Goal: Navigation & Orientation: Understand site structure

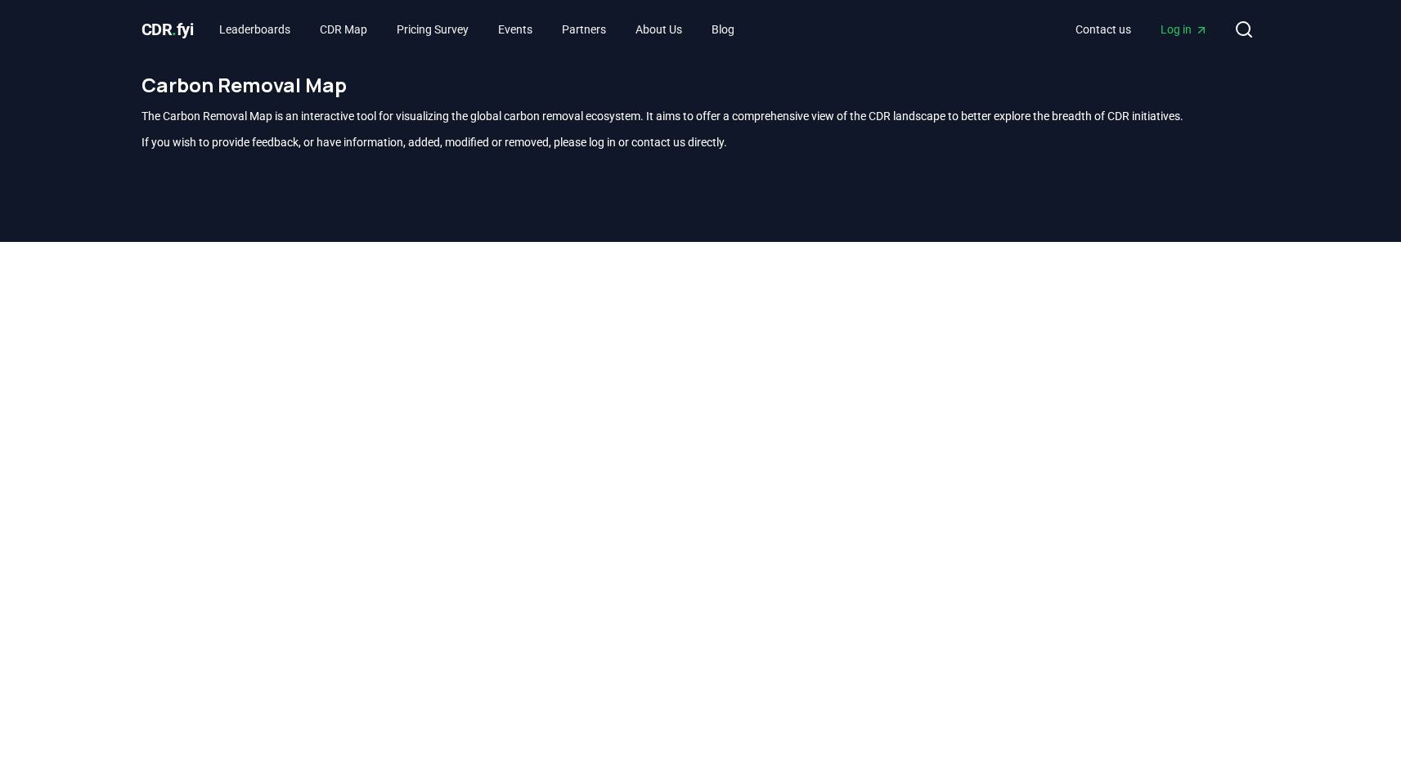
click at [168, 29] on span "CDR . fyi" at bounding box center [167, 30] width 52 height 20
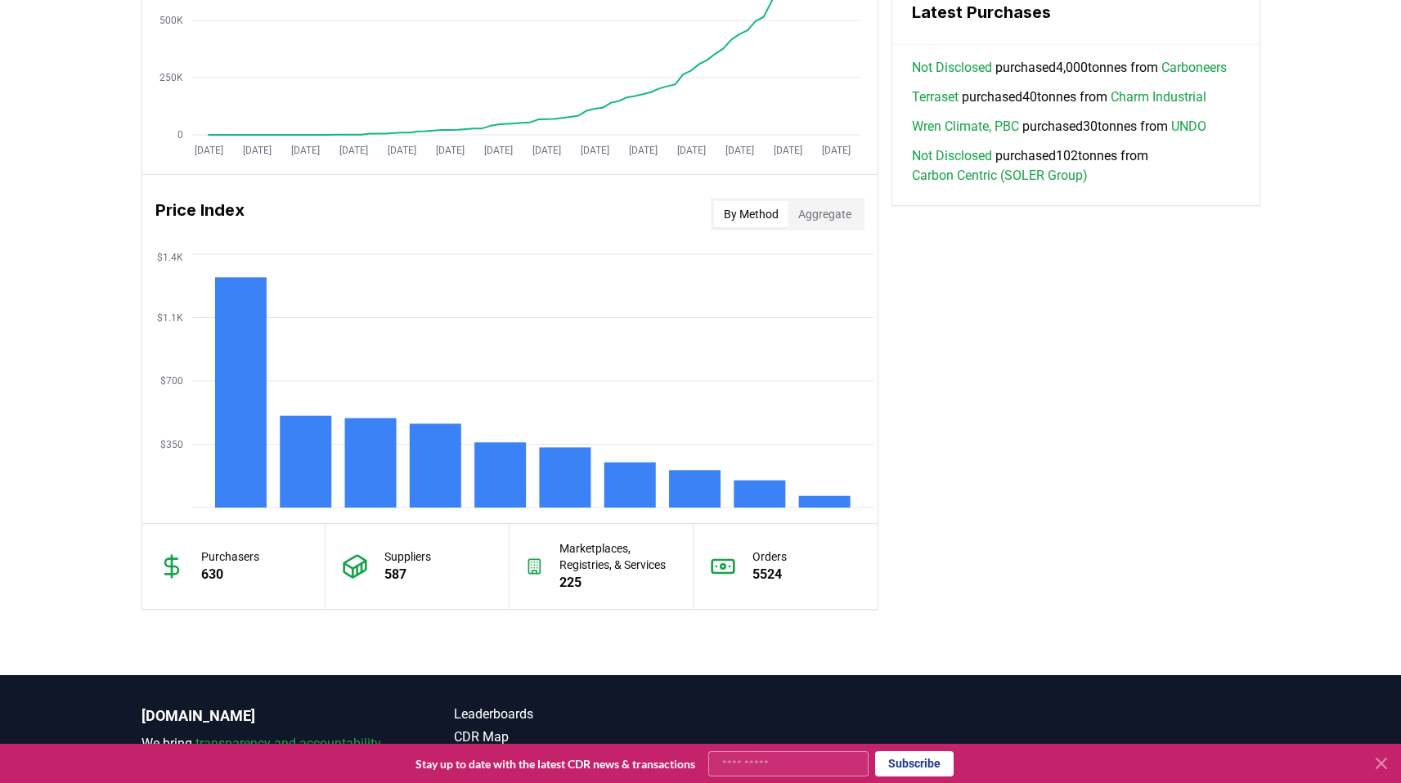
scroll to position [1319, 0]
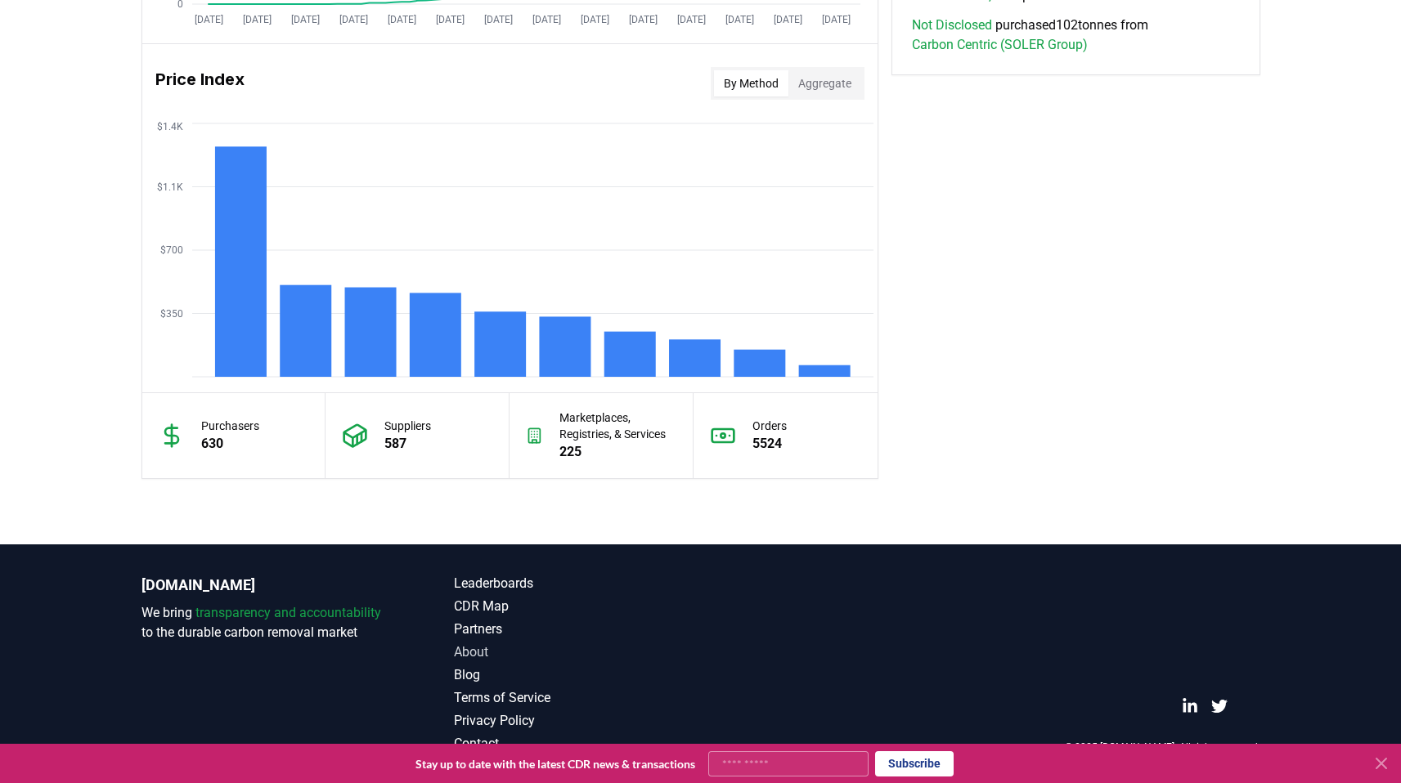
click at [473, 653] on link "About" at bounding box center [577, 653] width 247 height 20
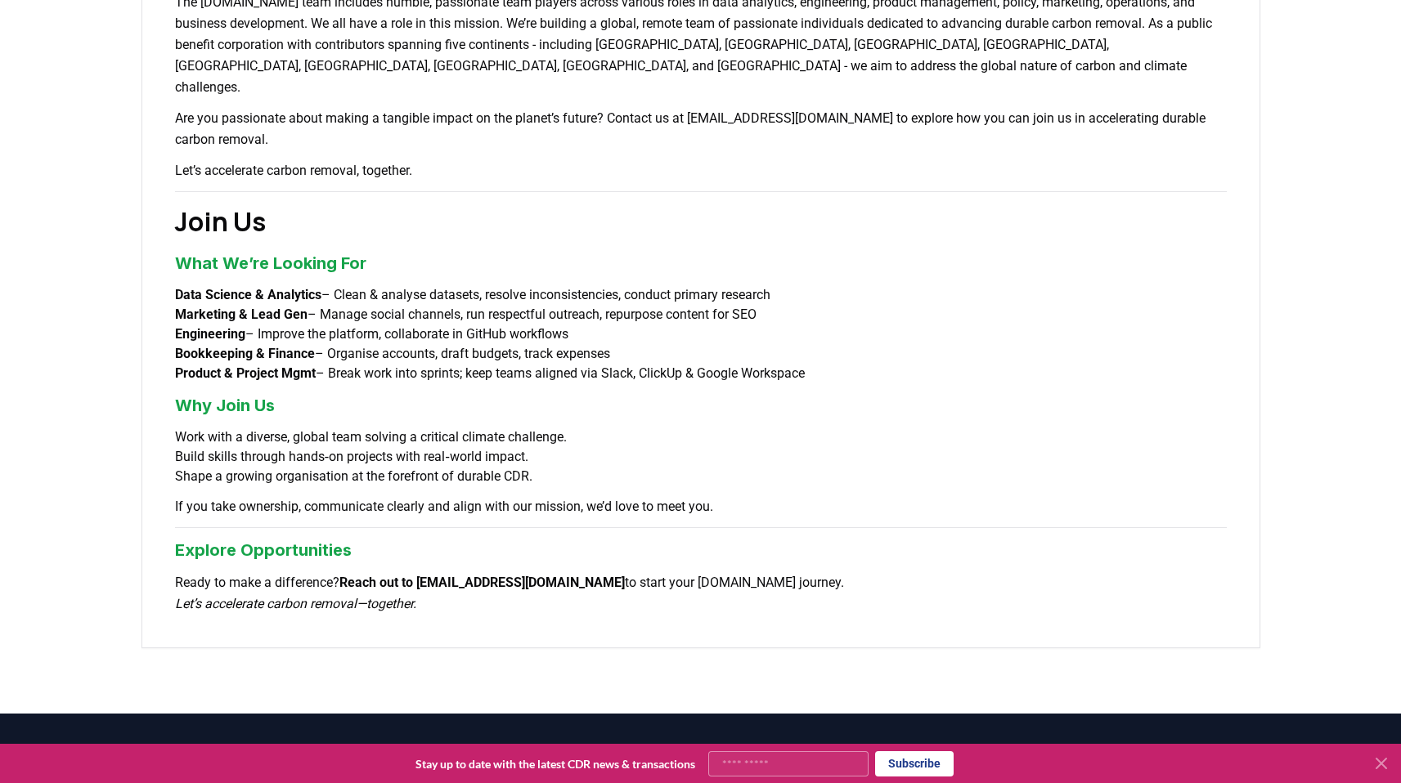
scroll to position [1215, 0]
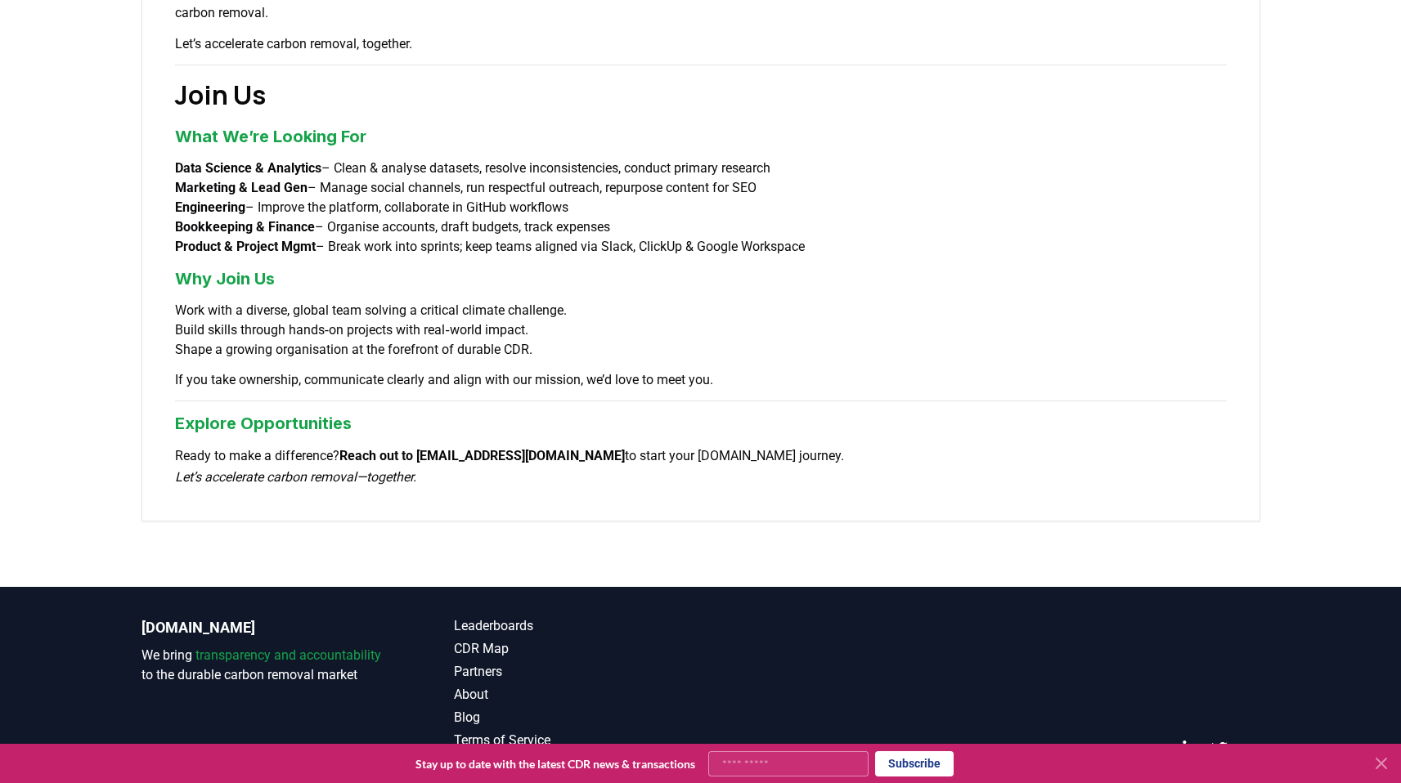
click at [1384, 762] on icon at bounding box center [1381, 764] width 20 height 20
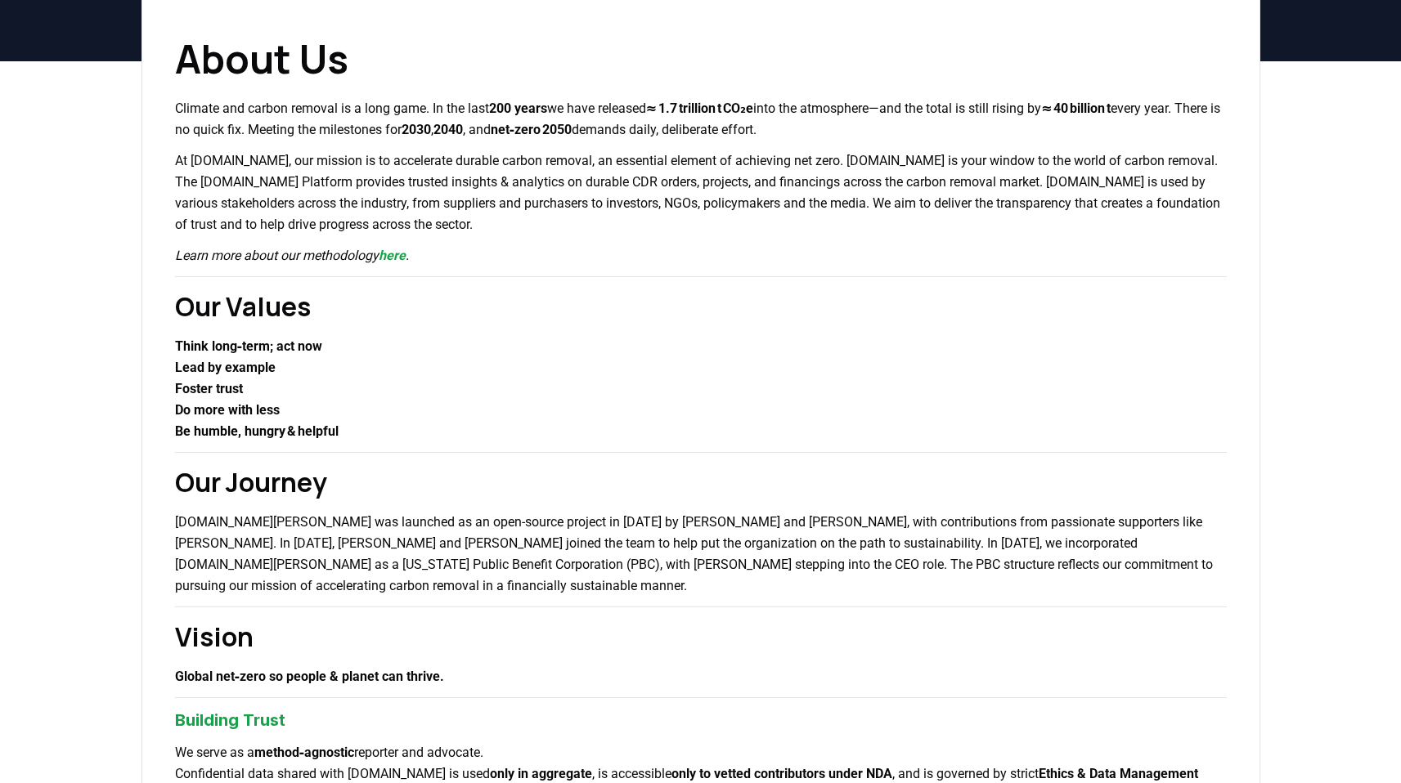
scroll to position [0, 0]
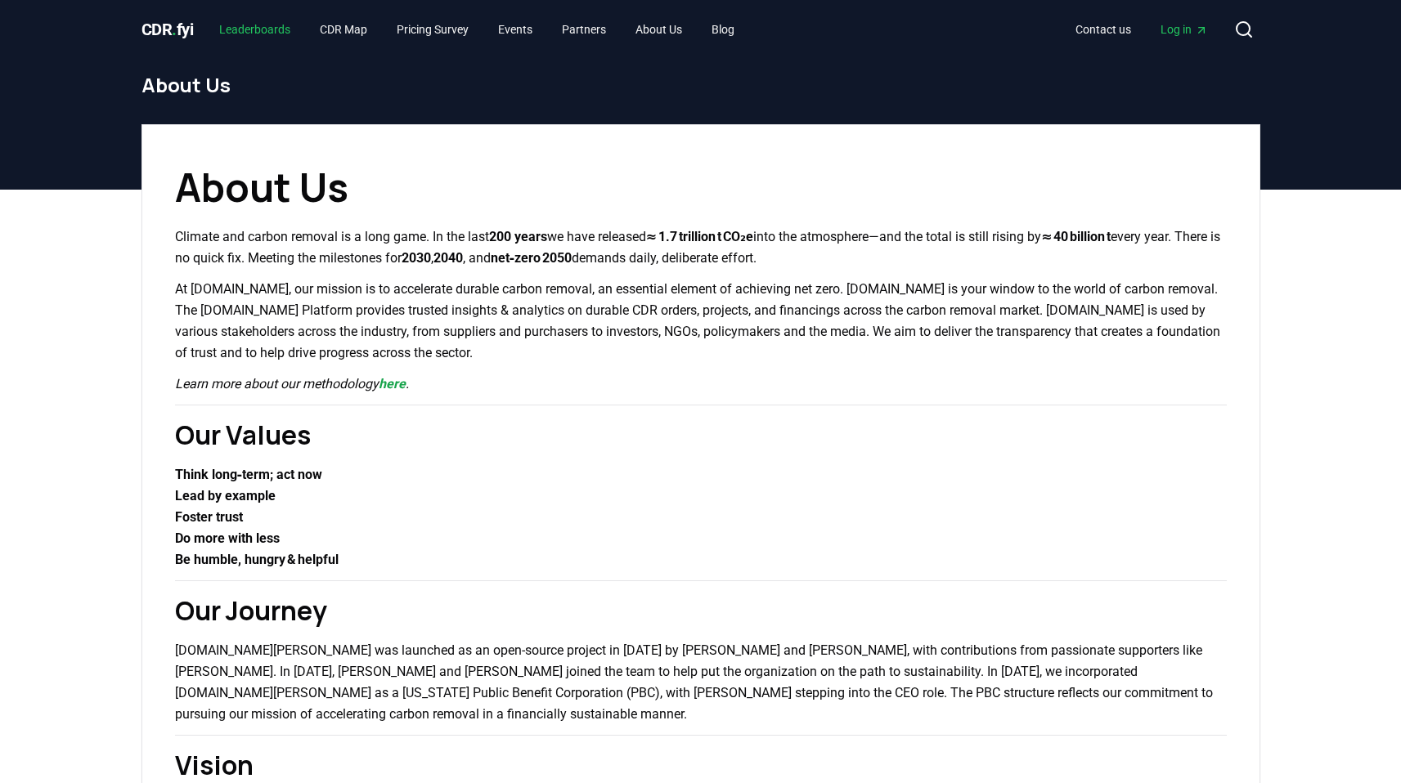
click at [259, 31] on link "Leaderboards" at bounding box center [254, 29] width 97 height 29
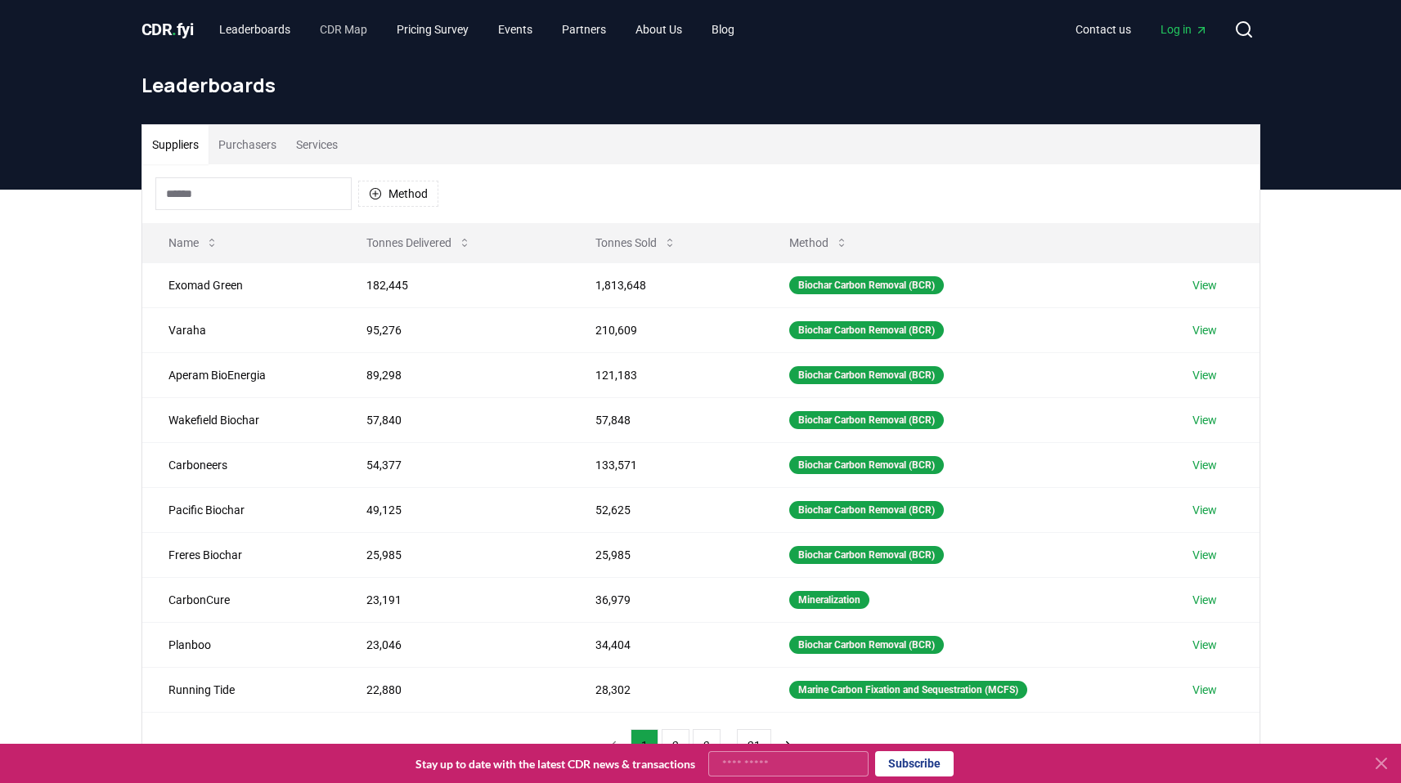
click at [361, 31] on link "CDR Map" at bounding box center [344, 29] width 74 height 29
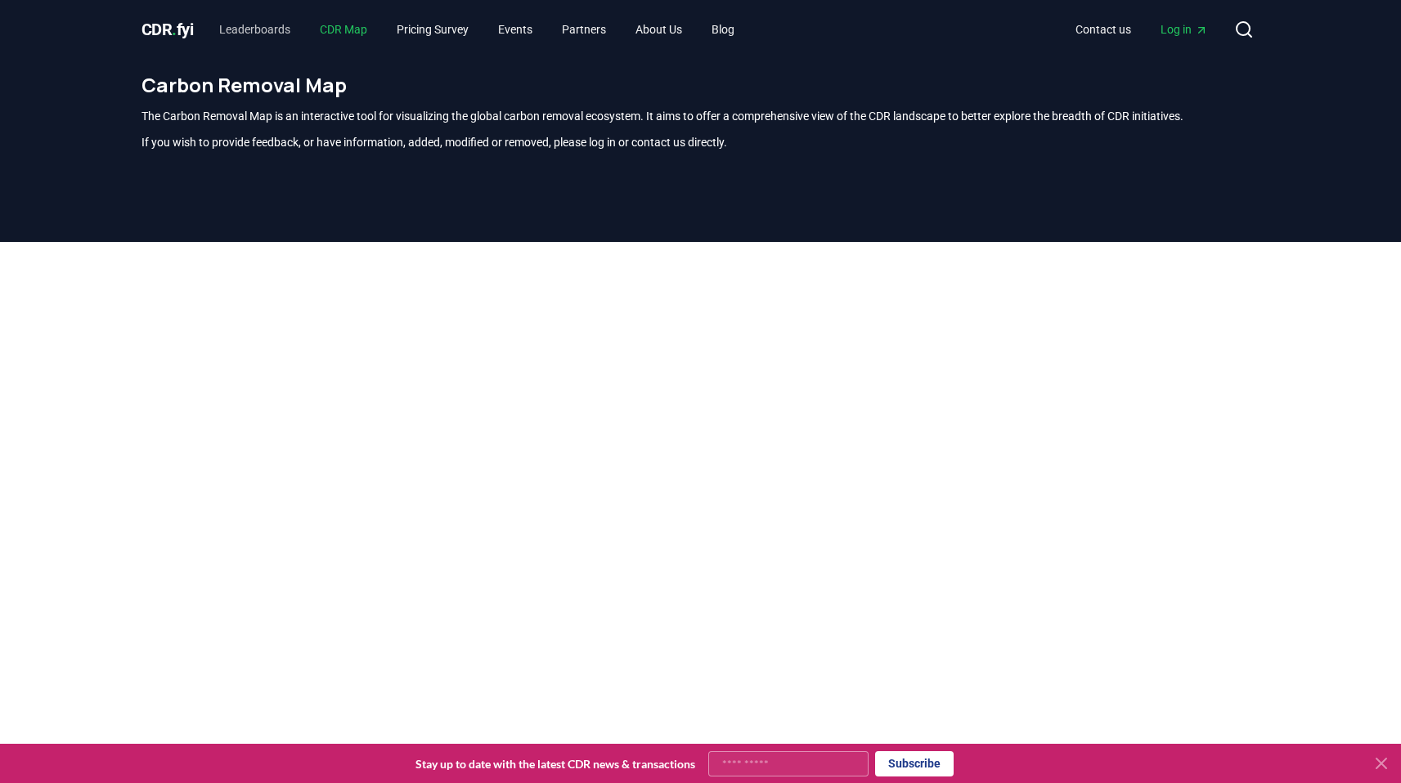
click at [255, 32] on link "Leaderboards" at bounding box center [254, 29] width 97 height 29
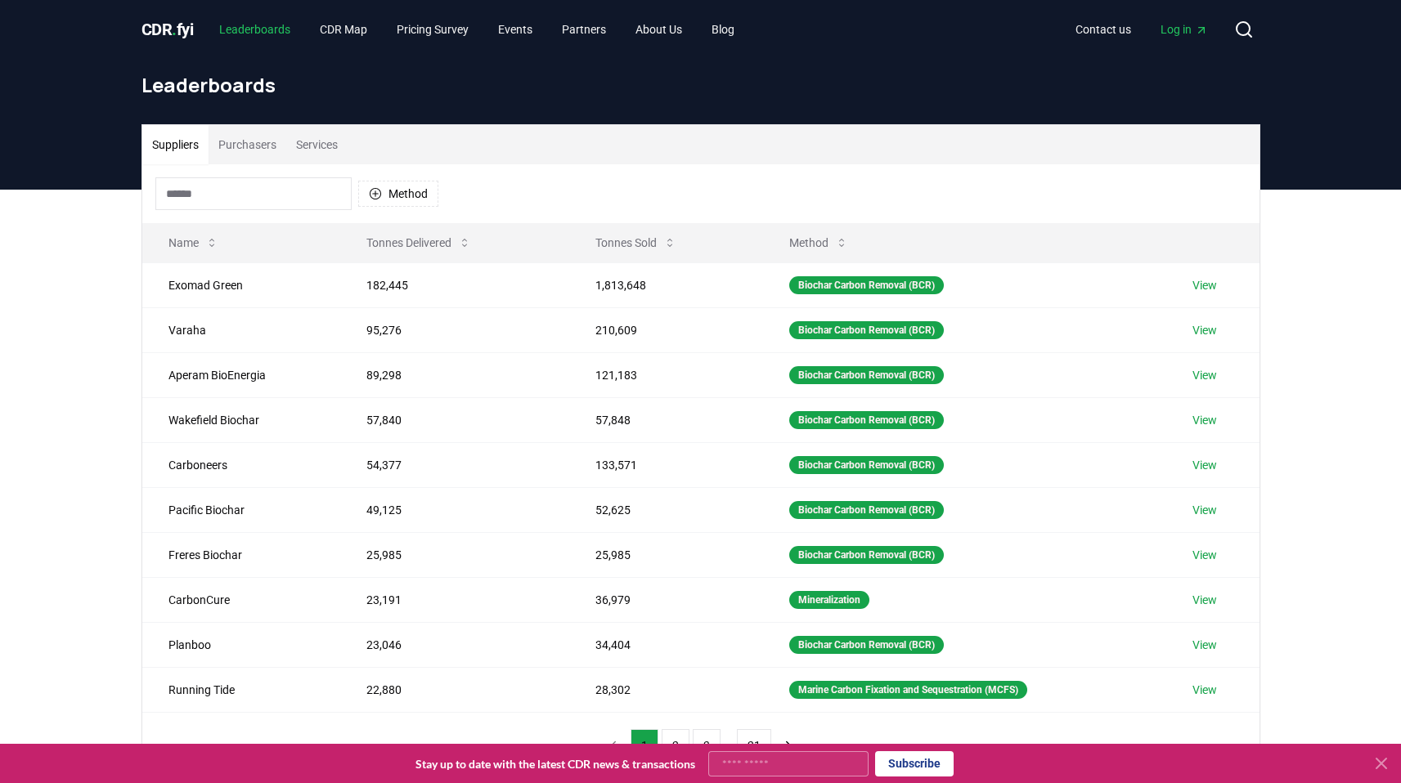
click at [161, 36] on span "CDR . fyi" at bounding box center [167, 30] width 52 height 20
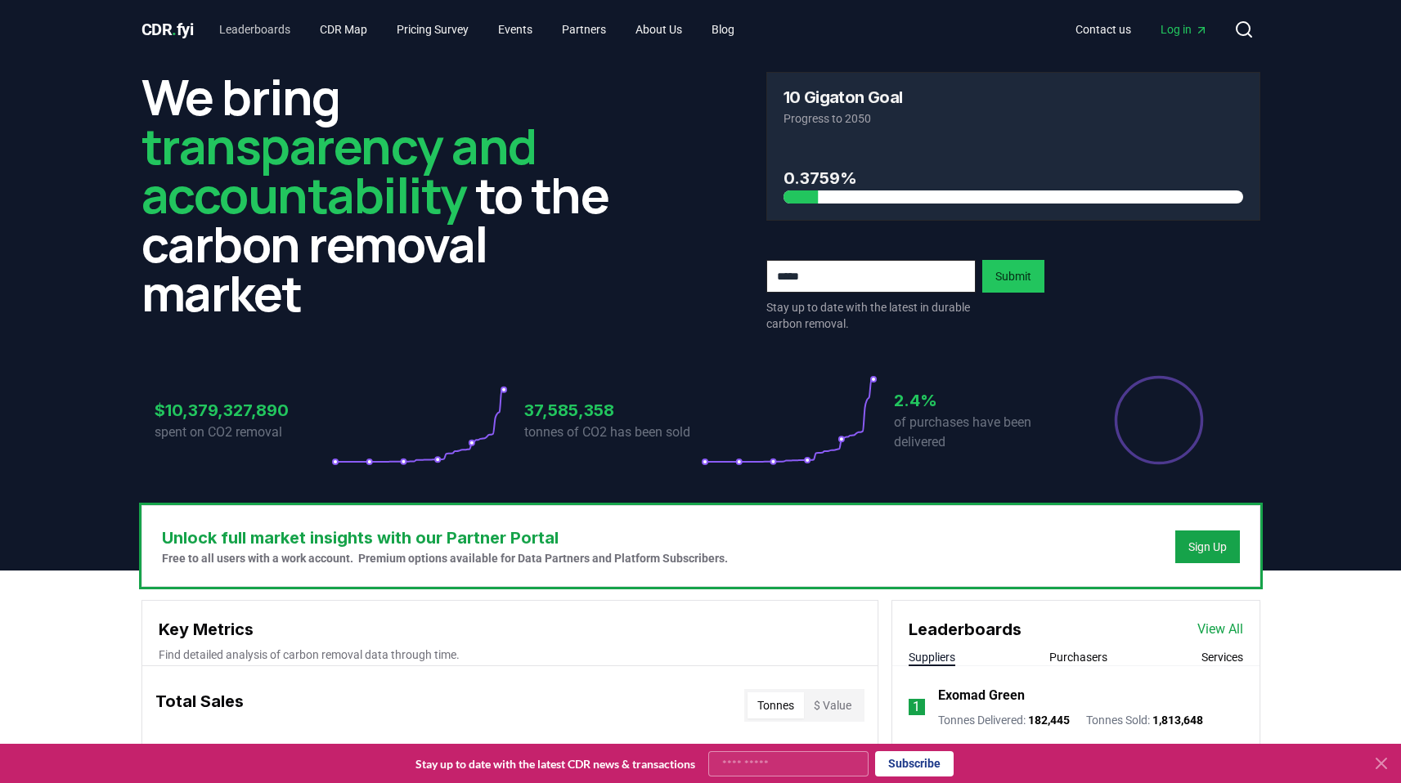
click at [263, 33] on link "Leaderboards" at bounding box center [254, 29] width 97 height 29
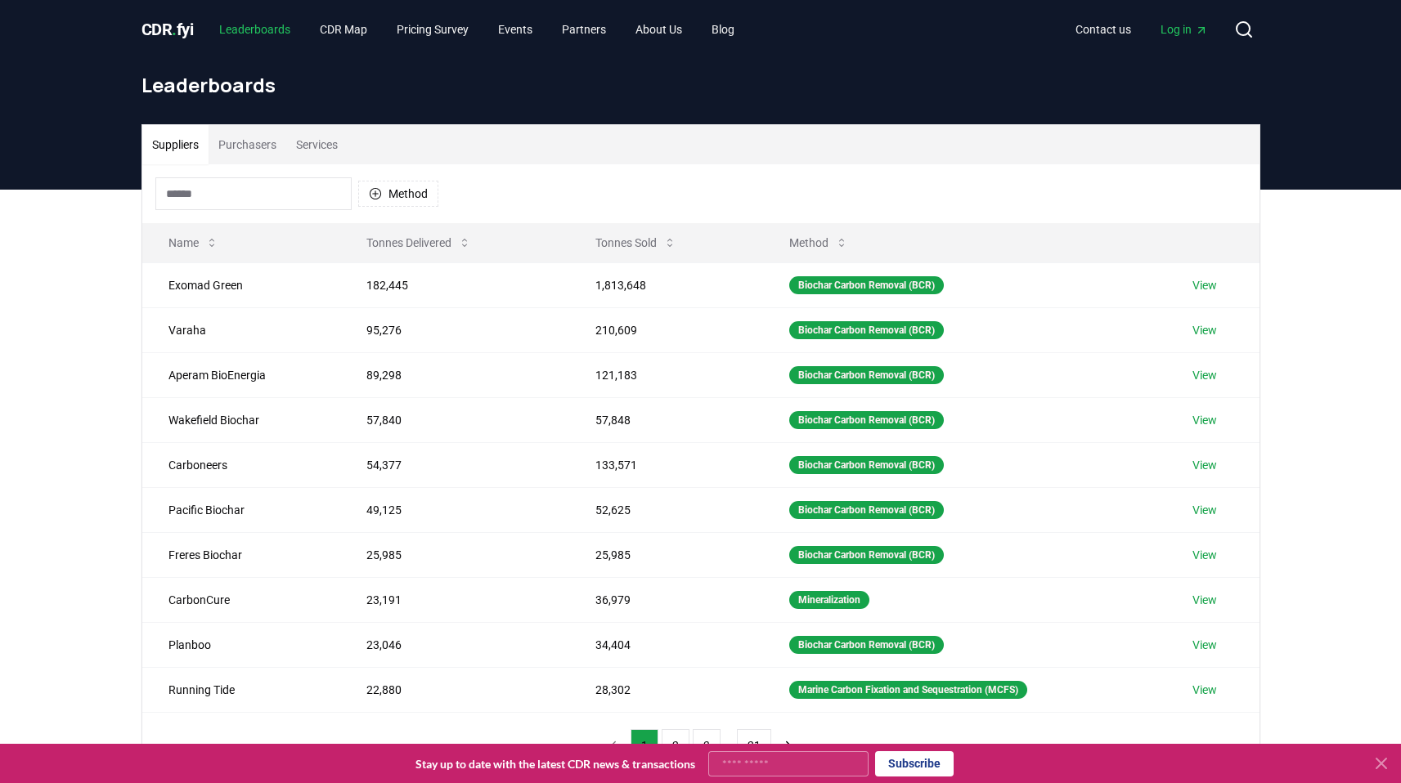
click at [181, 34] on span "CDR . fyi" at bounding box center [167, 30] width 52 height 20
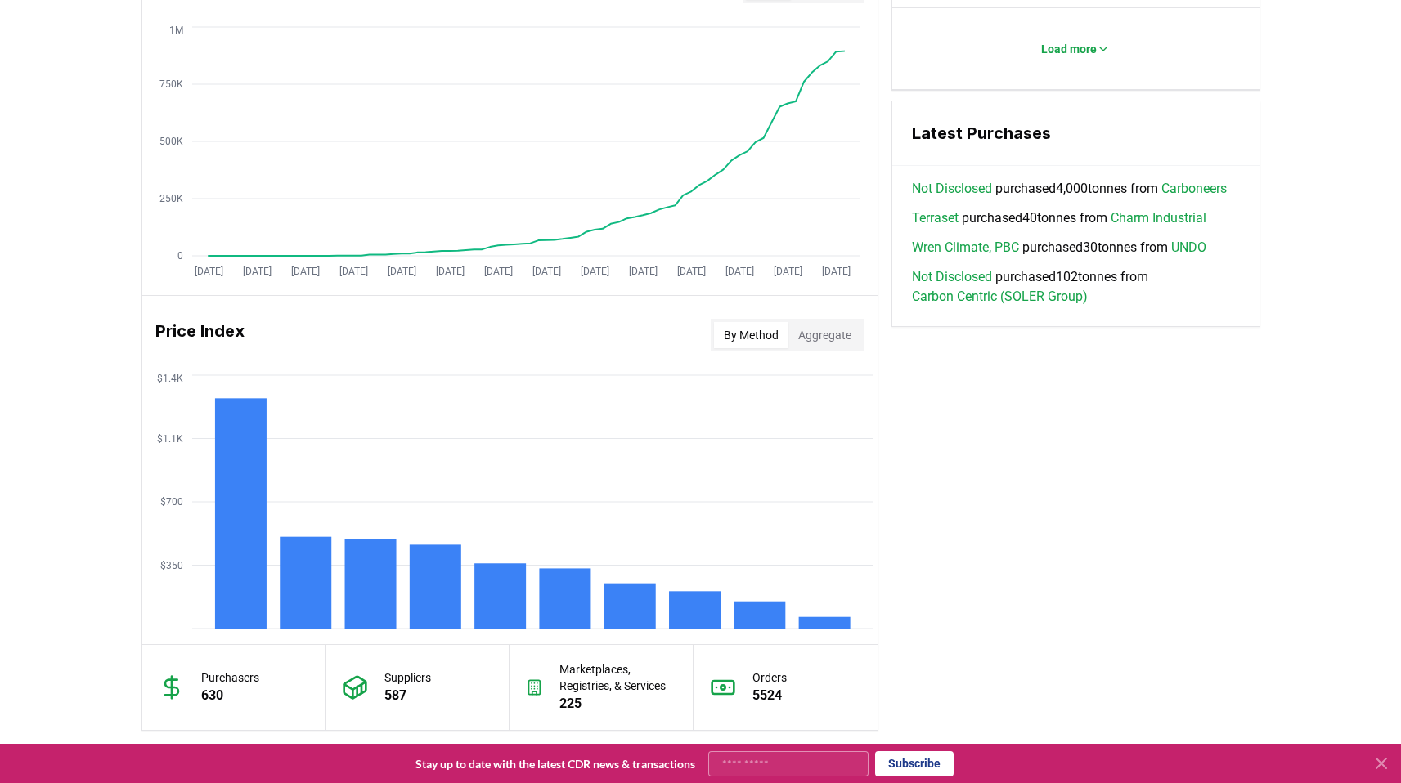
scroll to position [1319, 0]
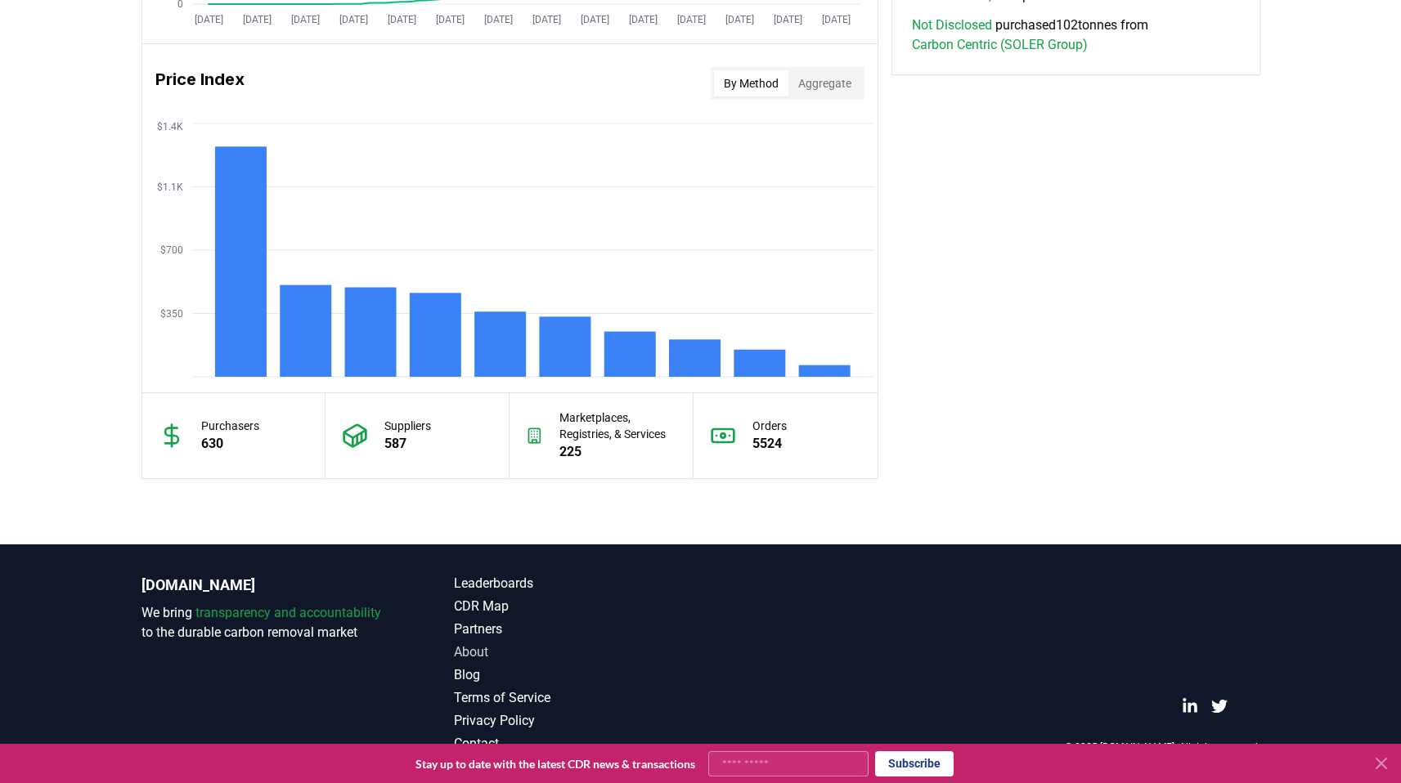
click at [480, 649] on link "About" at bounding box center [577, 653] width 247 height 20
